Goal: Task Accomplishment & Management: Use online tool/utility

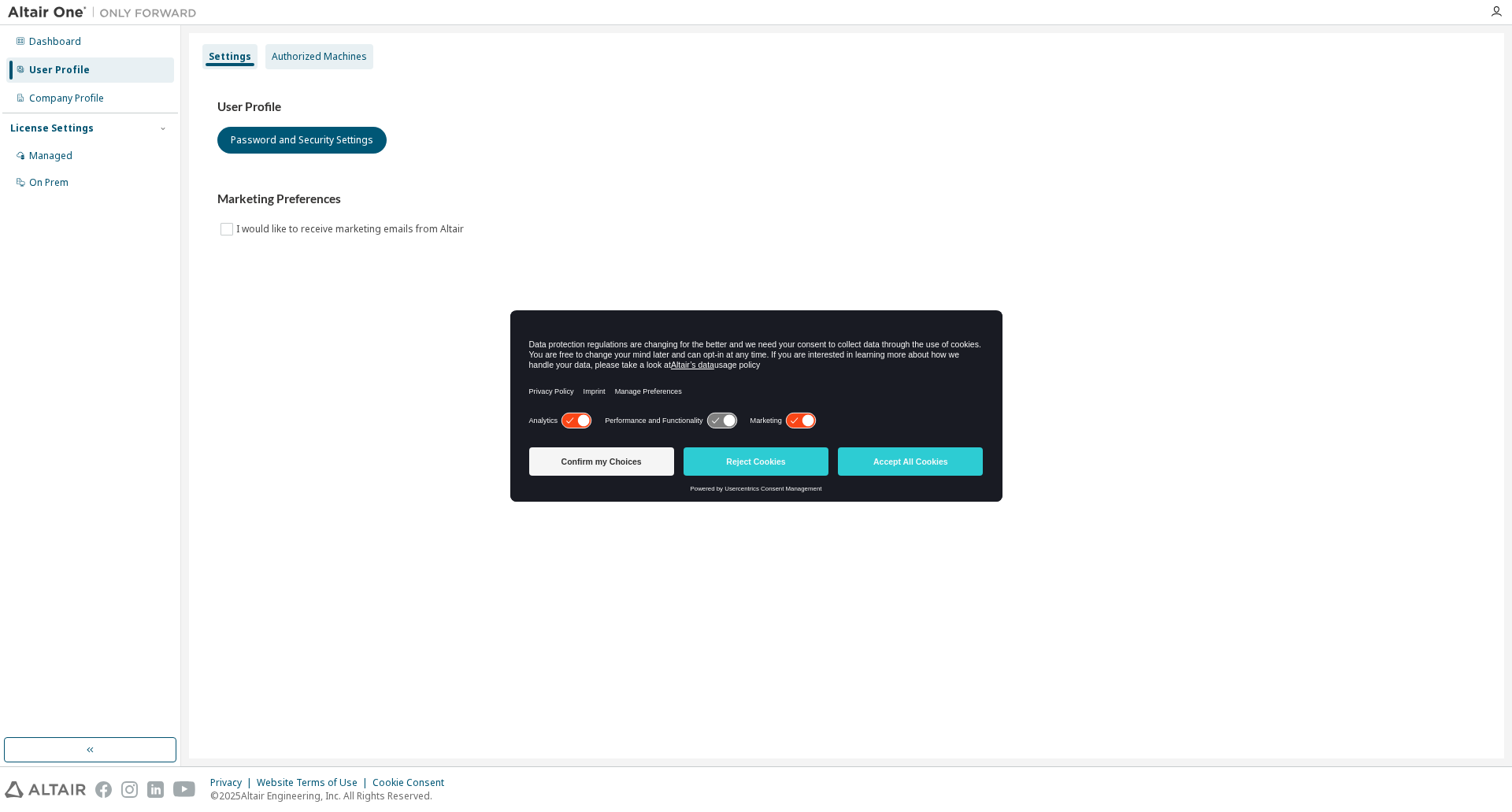
click at [299, 59] on div "Authorized Machines" at bounding box center [319, 57] width 95 height 12
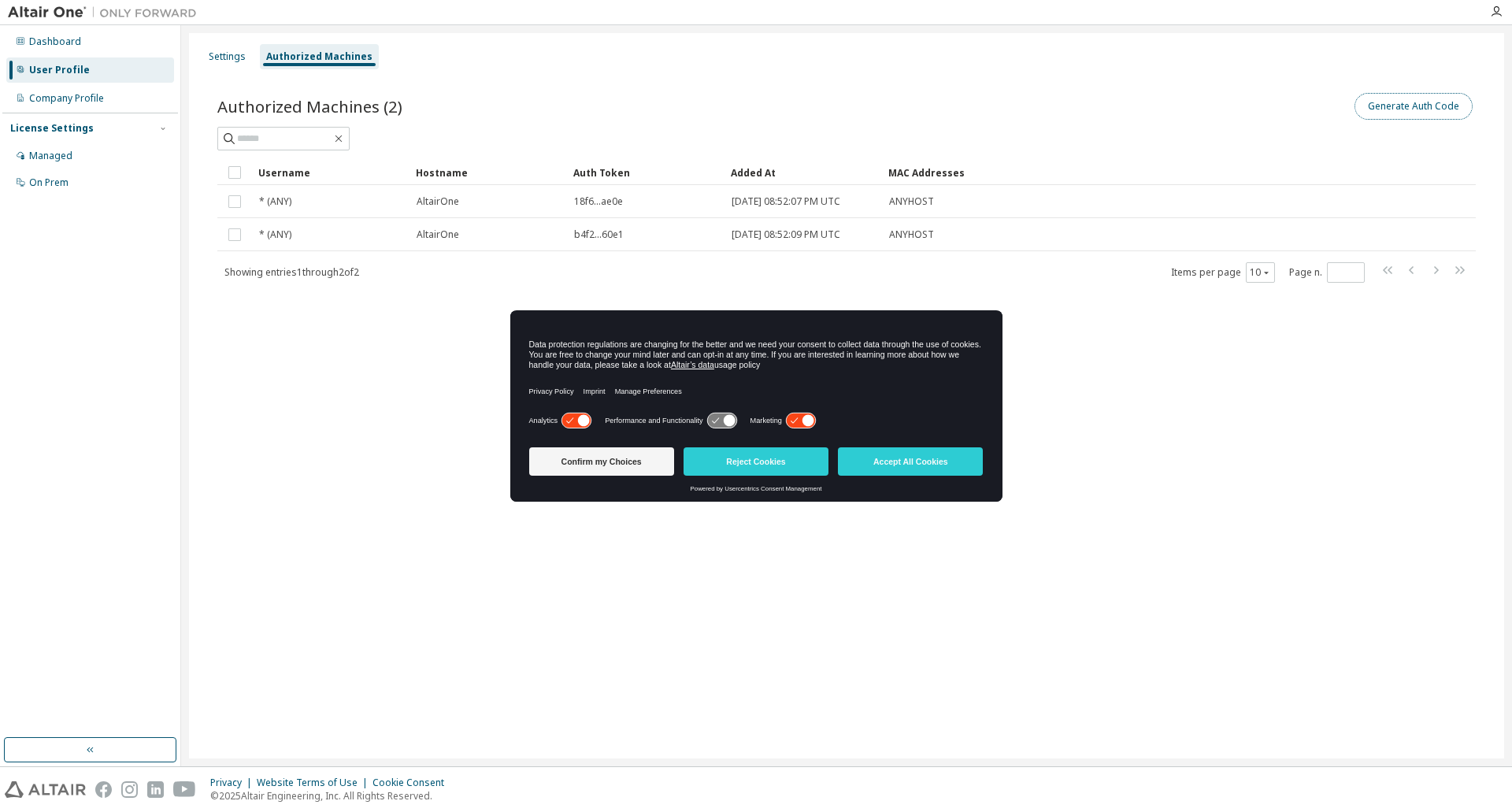
click at [1401, 103] on button "Generate Auth Code" at bounding box center [1414, 106] width 118 height 27
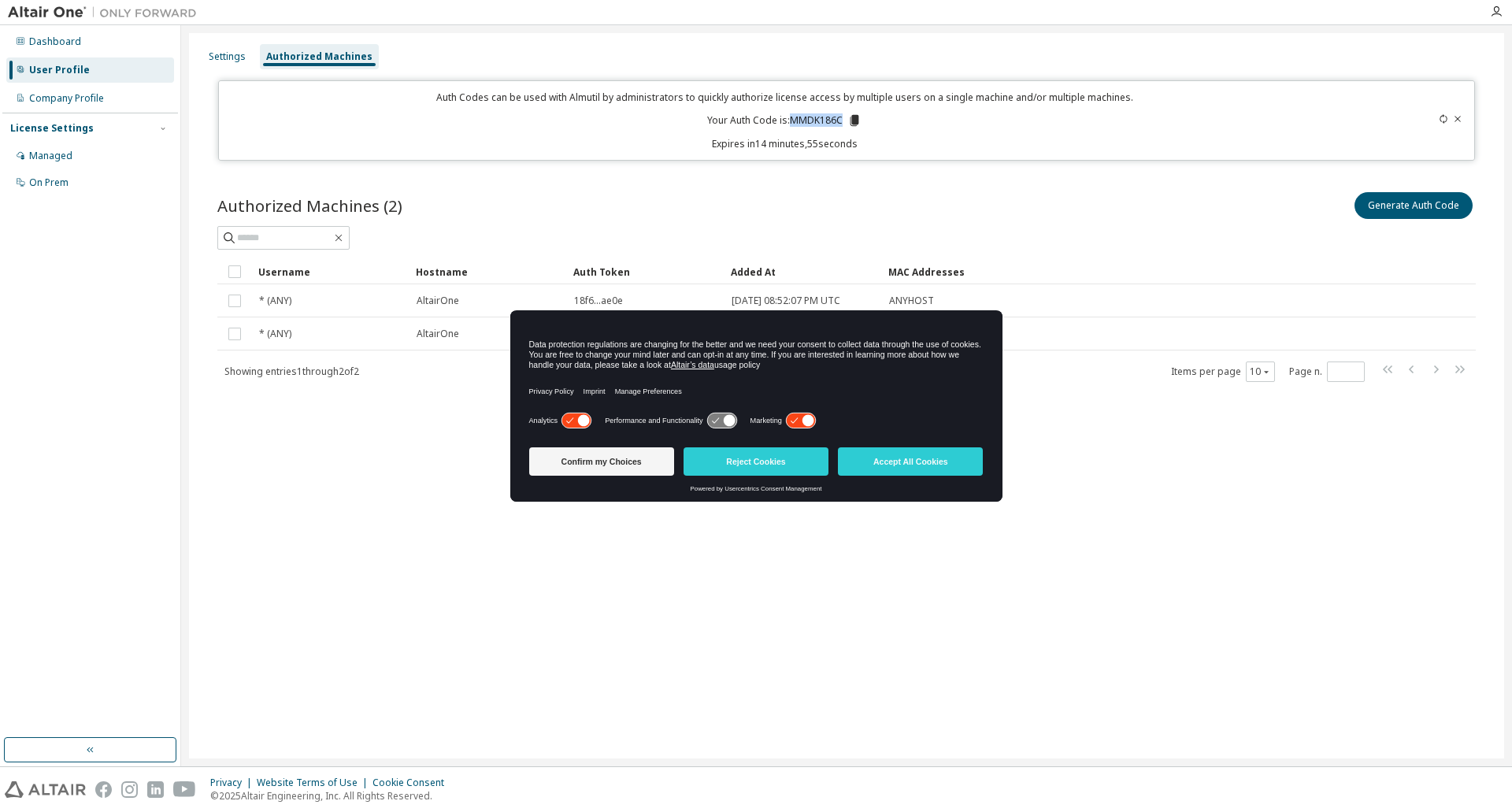
drag, startPoint x: 789, startPoint y: 117, endPoint x: 841, endPoint y: 131, distance: 53.9
click at [841, 117] on p "Your Auth Code is: MMDK186C" at bounding box center [783, 120] width 154 height 14
copy p "MMDK186C"
click at [851, 120] on icon at bounding box center [855, 120] width 9 height 11
